Goal: Navigation & Orientation: Find specific page/section

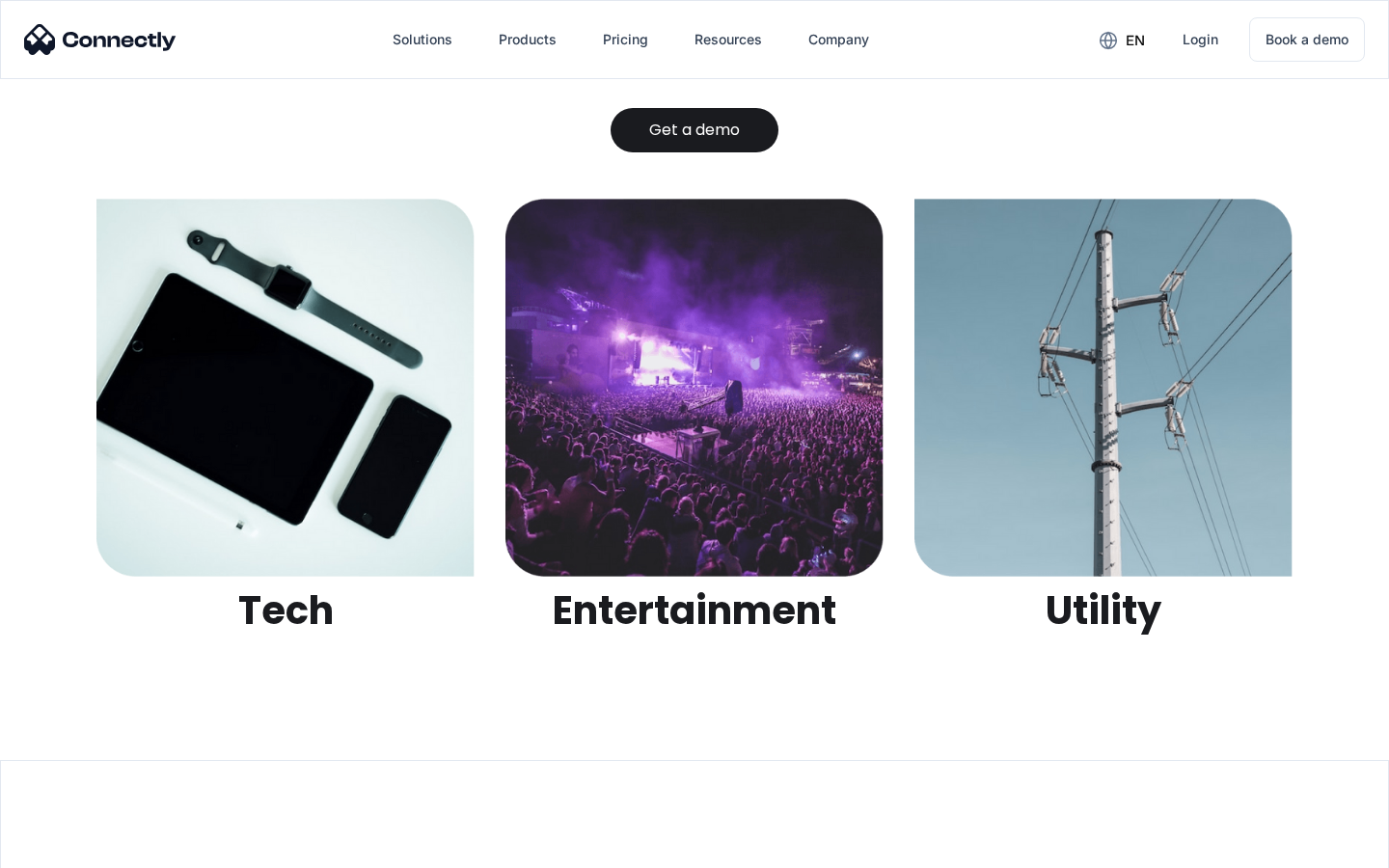
scroll to position [6081, 0]
